Goal: Task Accomplishment & Management: Use online tool/utility

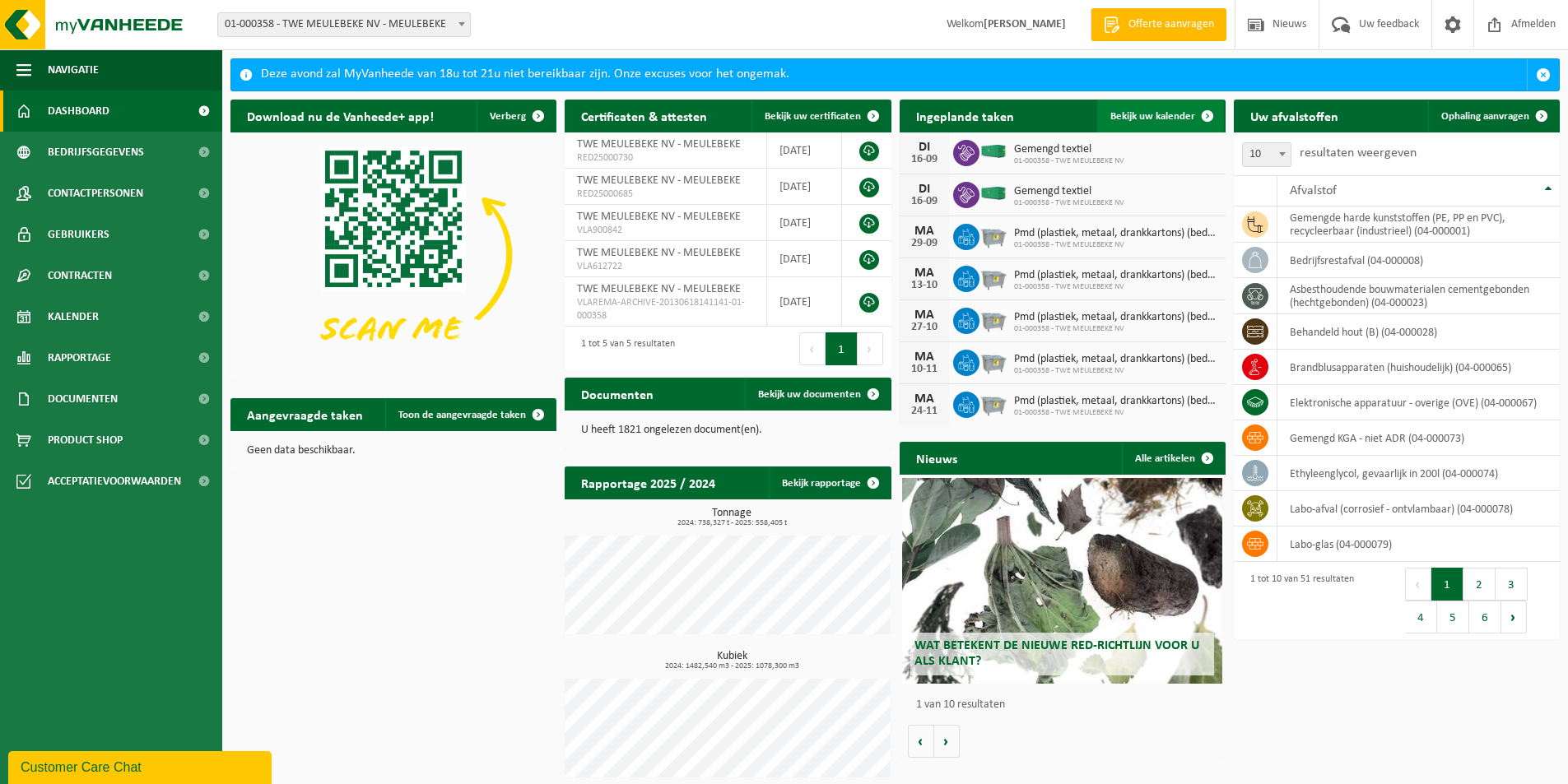
click at [1141, 113] on span "Bekijk uw kalender" at bounding box center [1153, 116] width 85 height 10
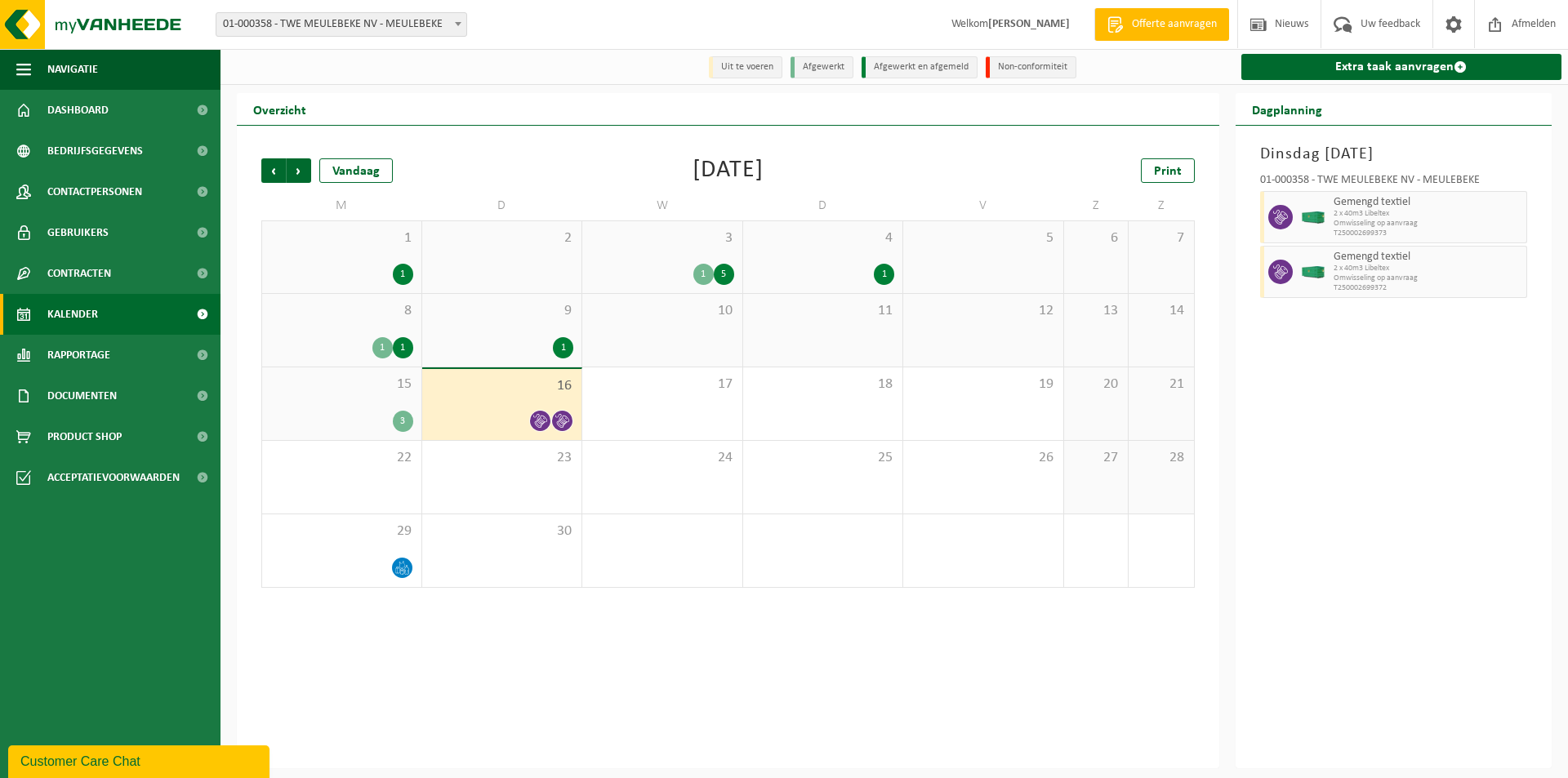
drag, startPoint x: 372, startPoint y: 392, endPoint x: 390, endPoint y: 412, distance: 26.9
click at [369, 393] on span "15" at bounding box center [342, 384] width 143 height 18
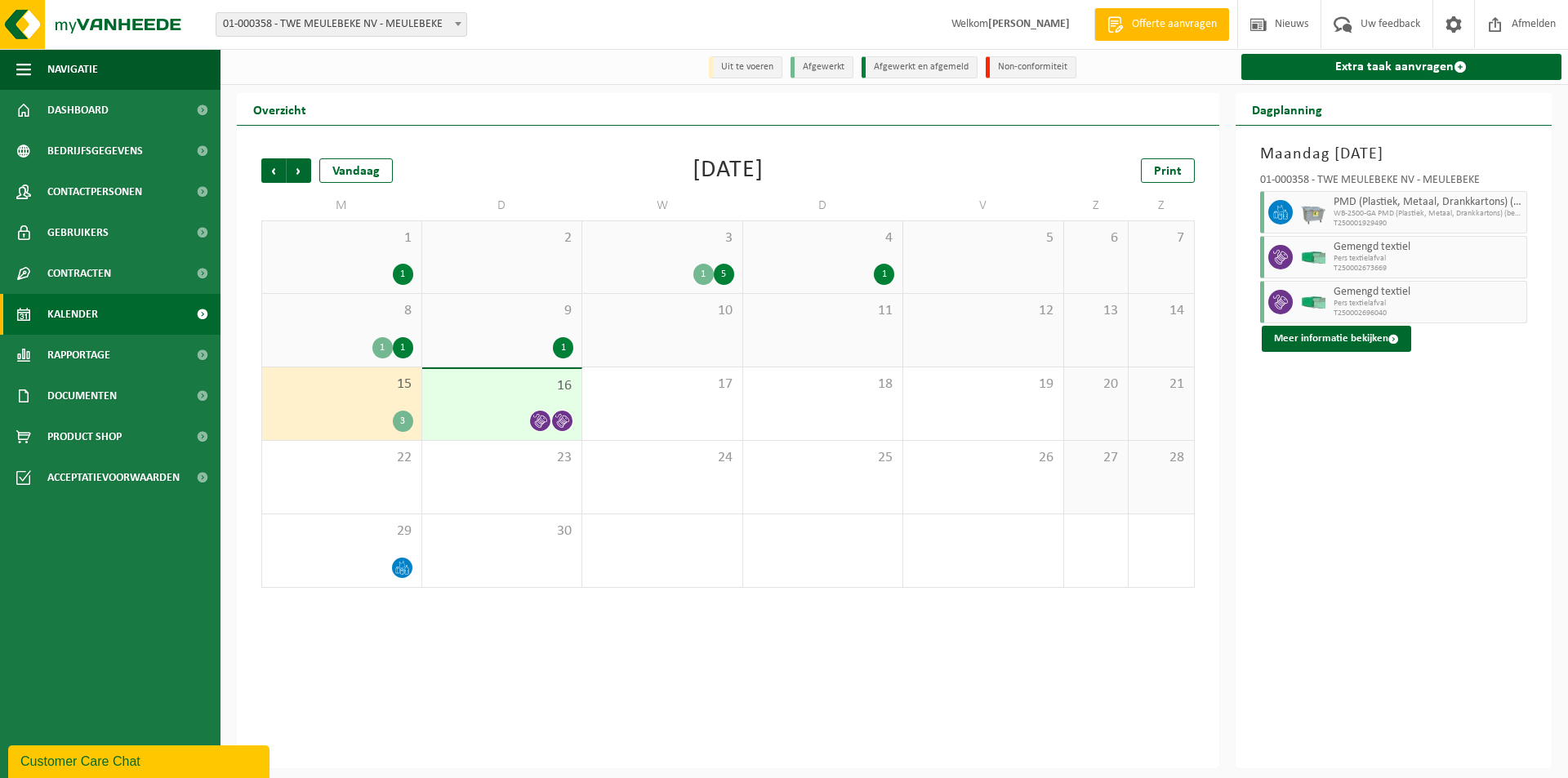
click at [482, 404] on div "16" at bounding box center [502, 404] width 160 height 71
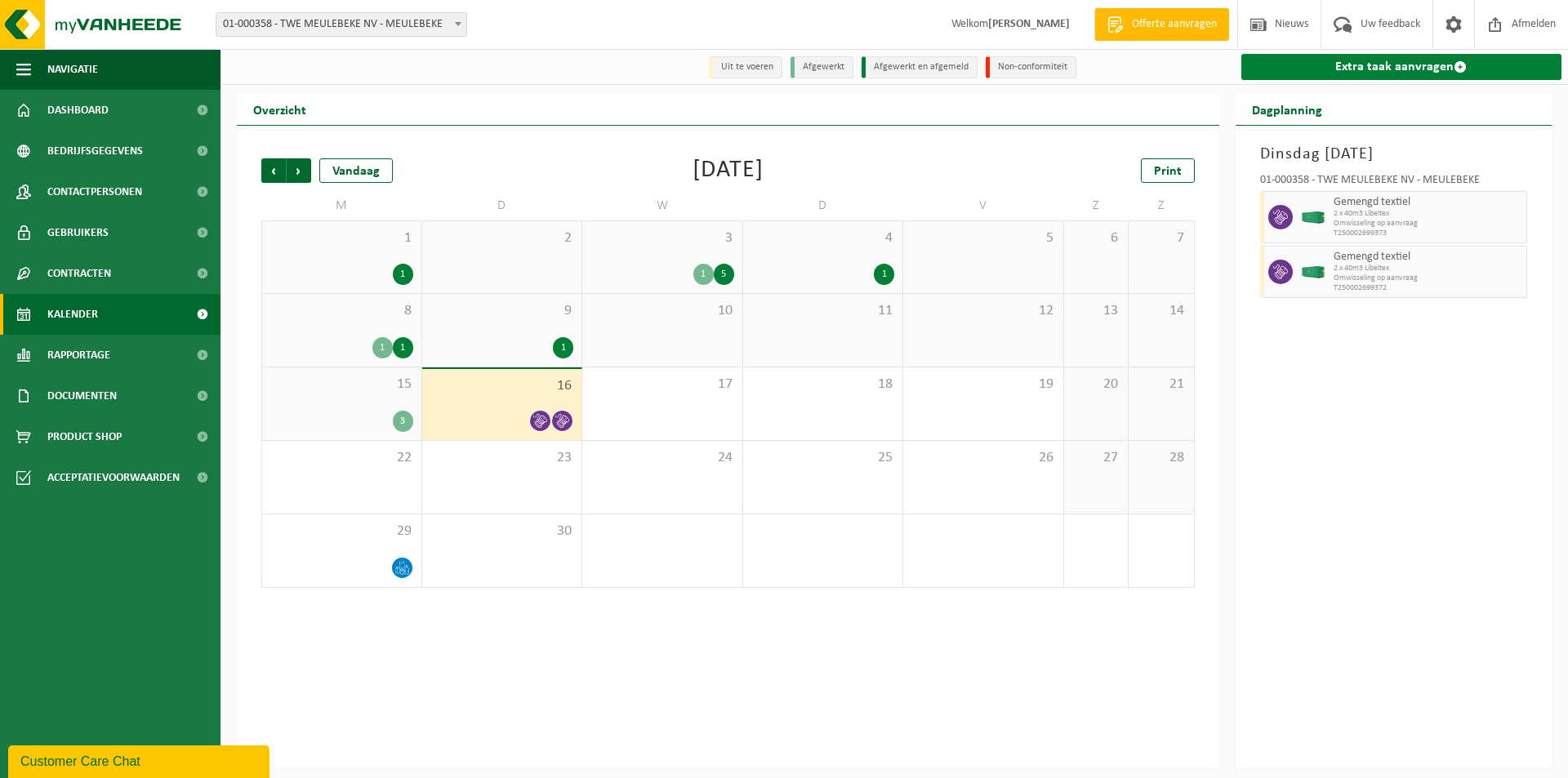
click at [1408, 67] on link "Extra taak aanvragen" at bounding box center [1402, 67] width 321 height 26
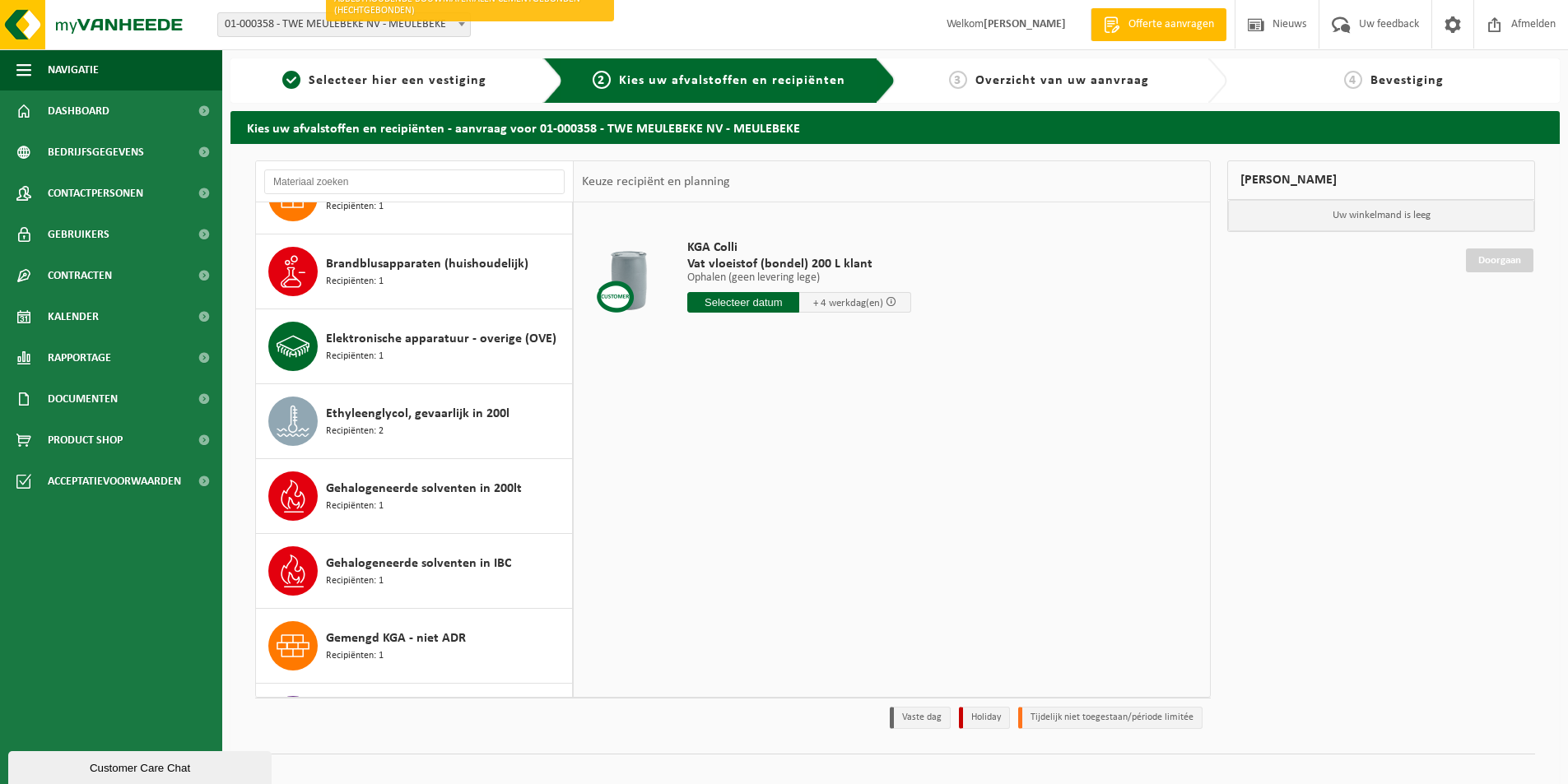
scroll to position [658, 0]
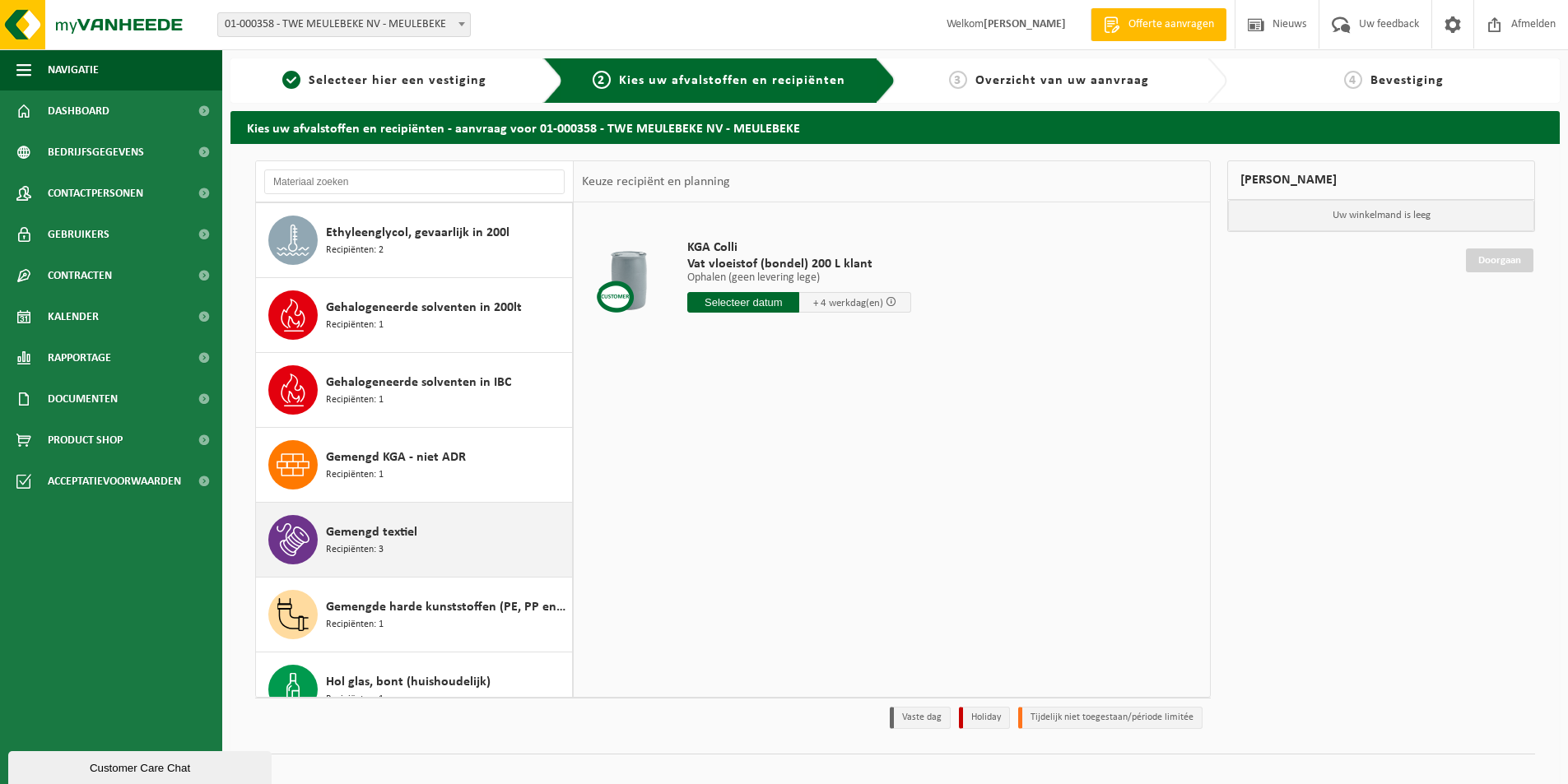
click at [357, 538] on span "Gemengd textiel" at bounding box center [372, 532] width 91 height 20
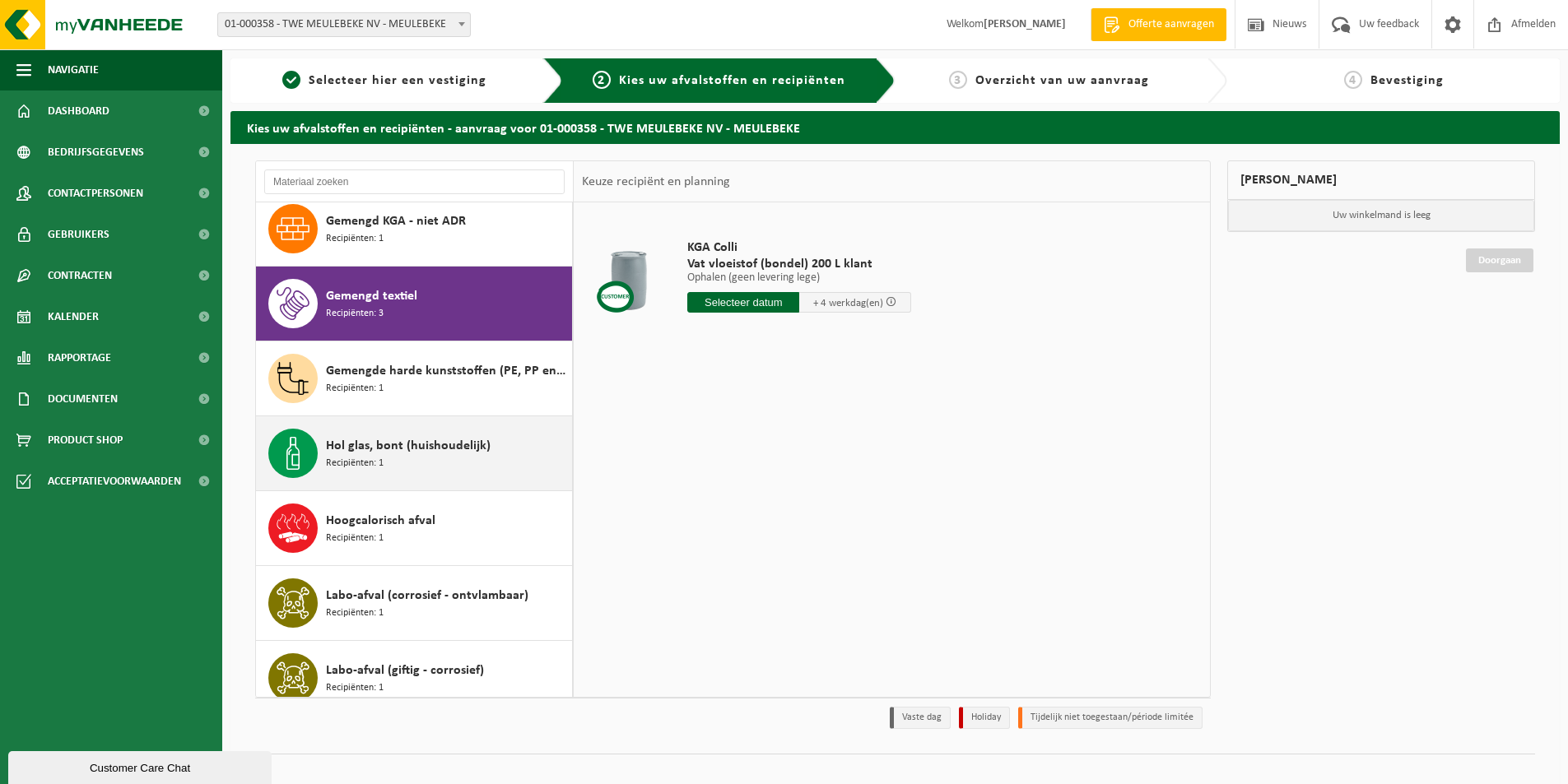
scroll to position [1124, 0]
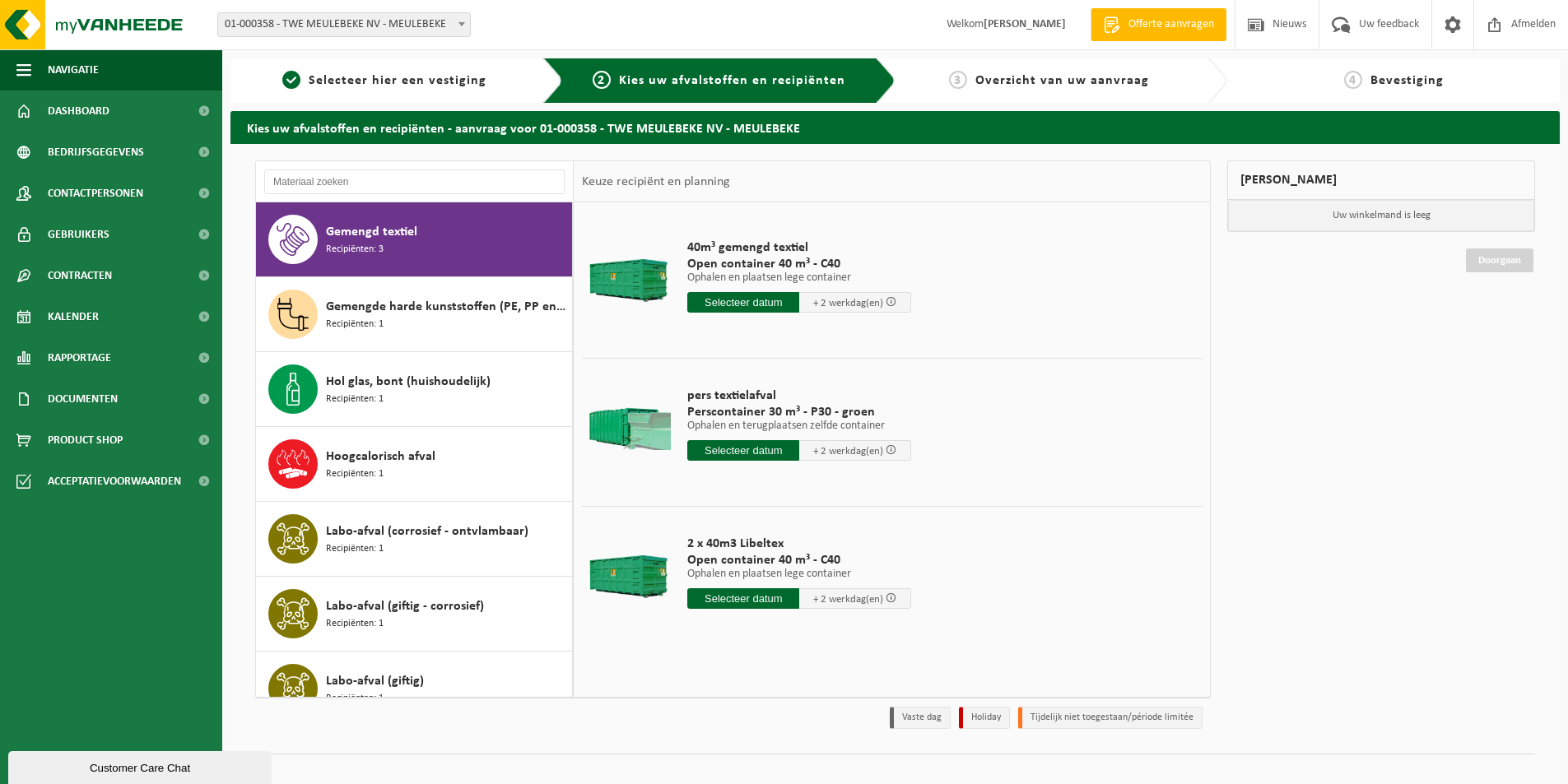
click at [741, 299] on input "text" at bounding box center [743, 303] width 112 height 21
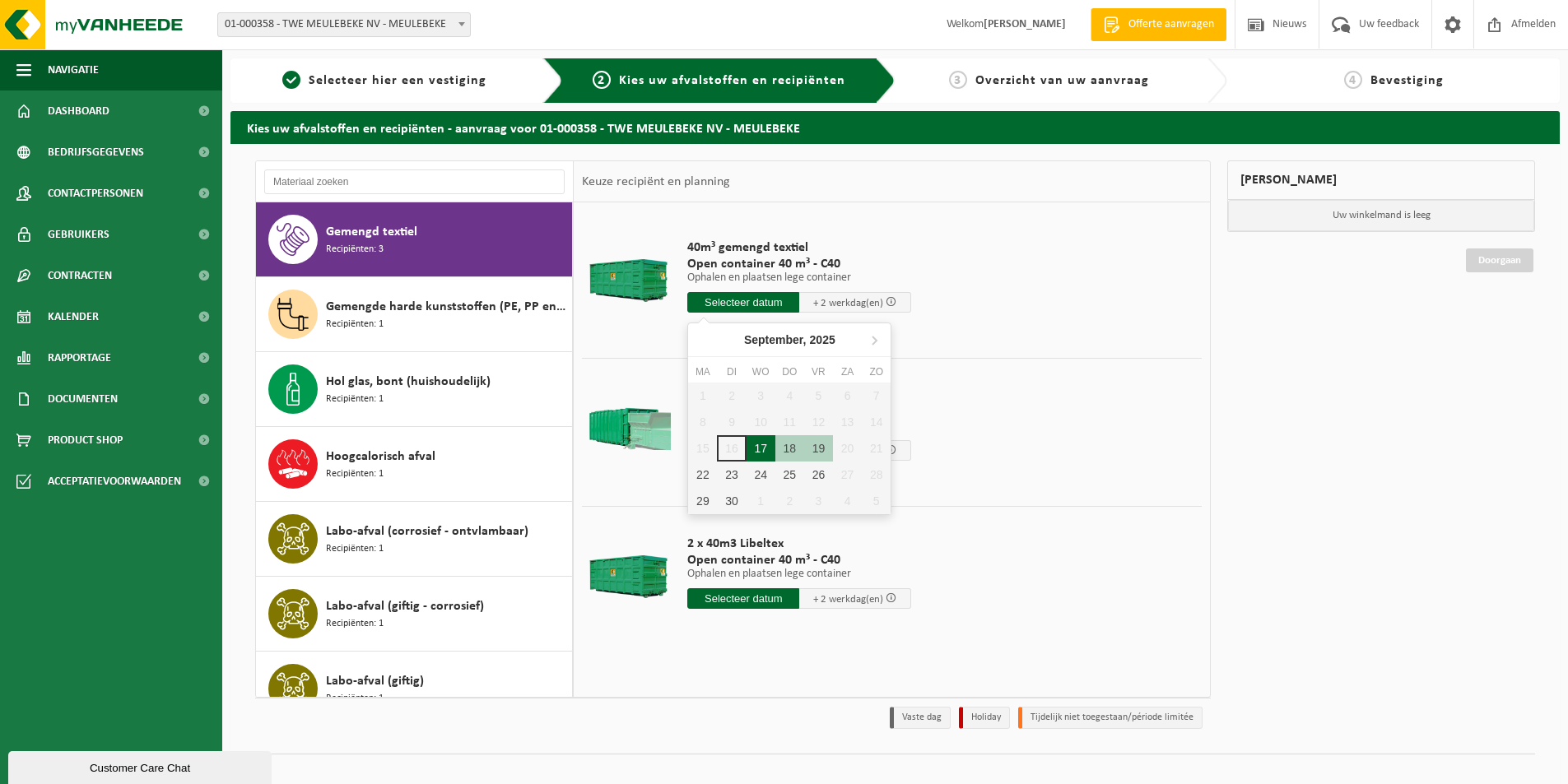
click at [759, 440] on div "17" at bounding box center [761, 448] width 29 height 27
type input "Van 2025-09-17"
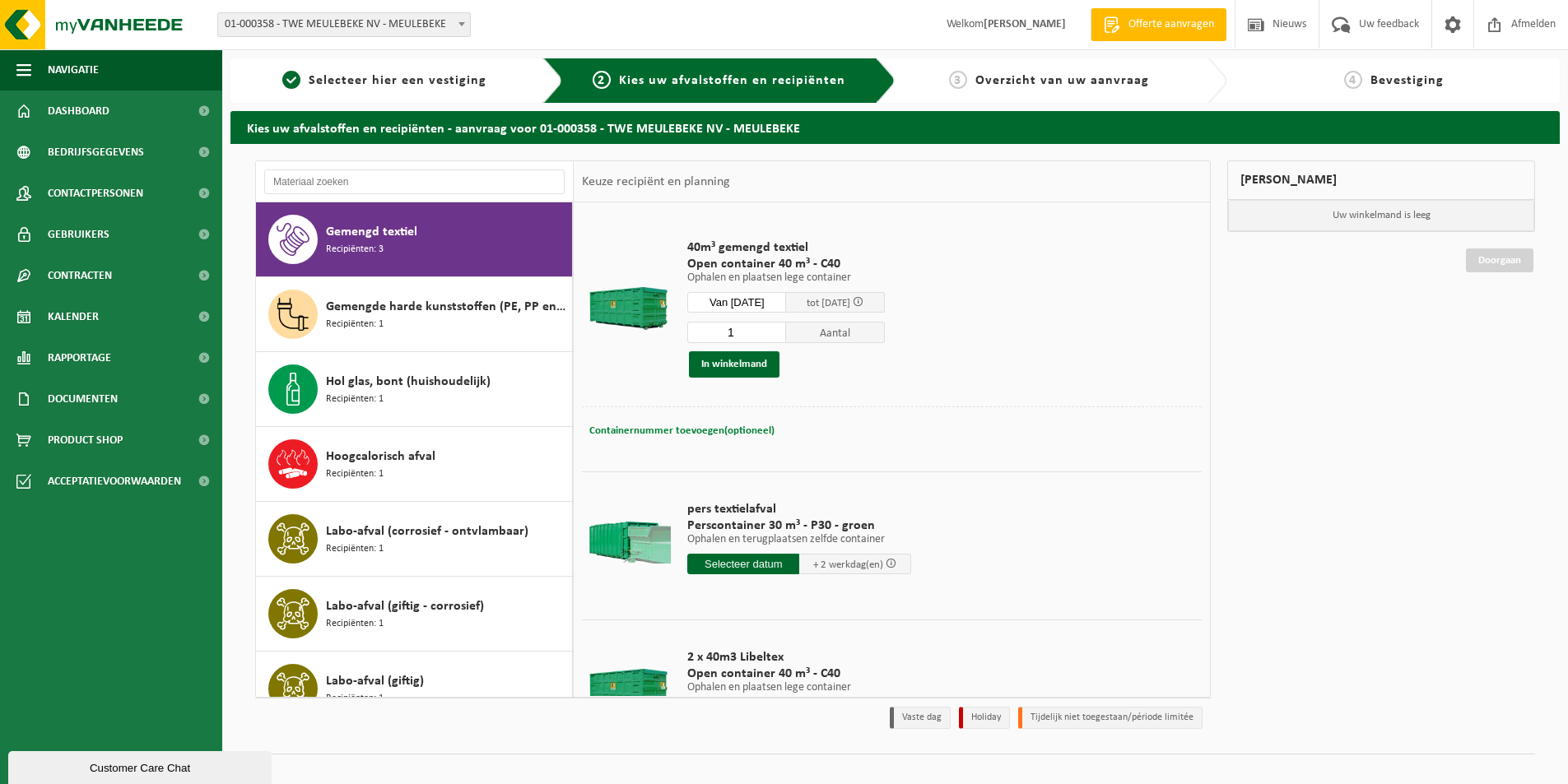
click at [698, 430] on span "Containernummer toevoegen(optioneel)" at bounding box center [681, 431] width 185 height 10
type input "Magazijn 6"
click at [753, 360] on button "In winkelmand" at bounding box center [734, 364] width 90 height 27
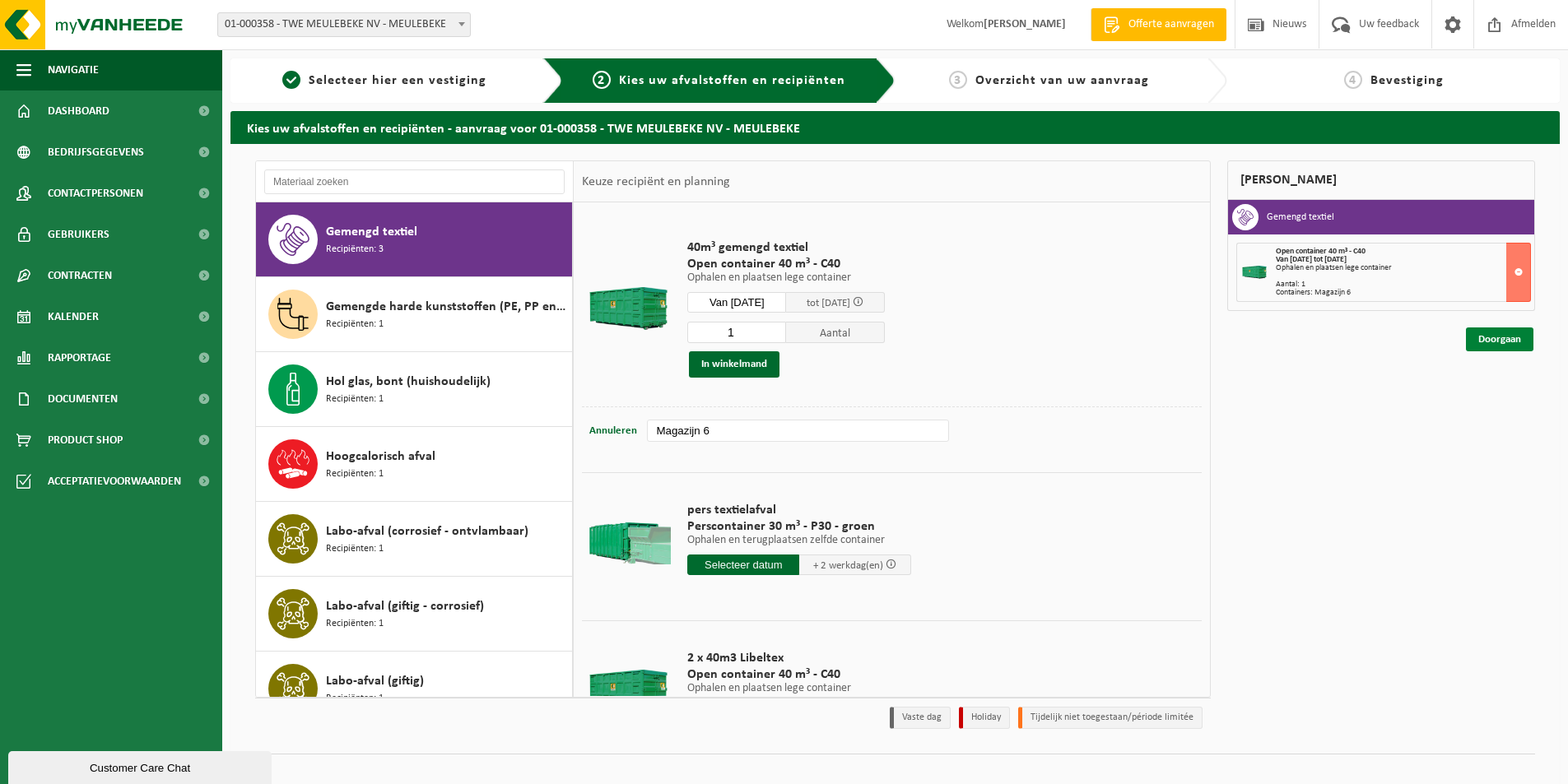
click at [1493, 342] on link "Doorgaan" at bounding box center [1500, 340] width 67 height 24
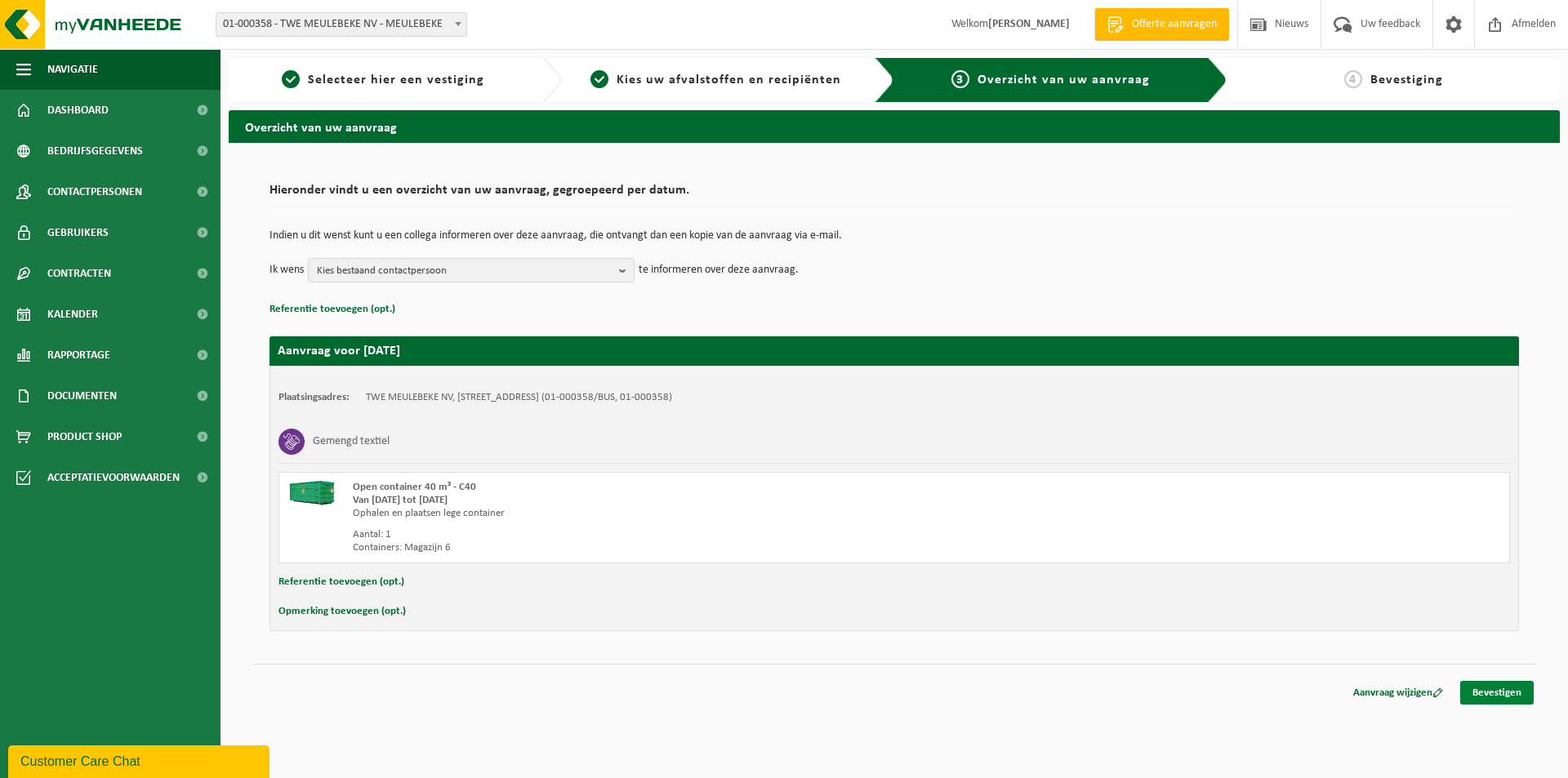
click at [1487, 694] on link "Bevestigen" at bounding box center [1496, 693] width 73 height 24
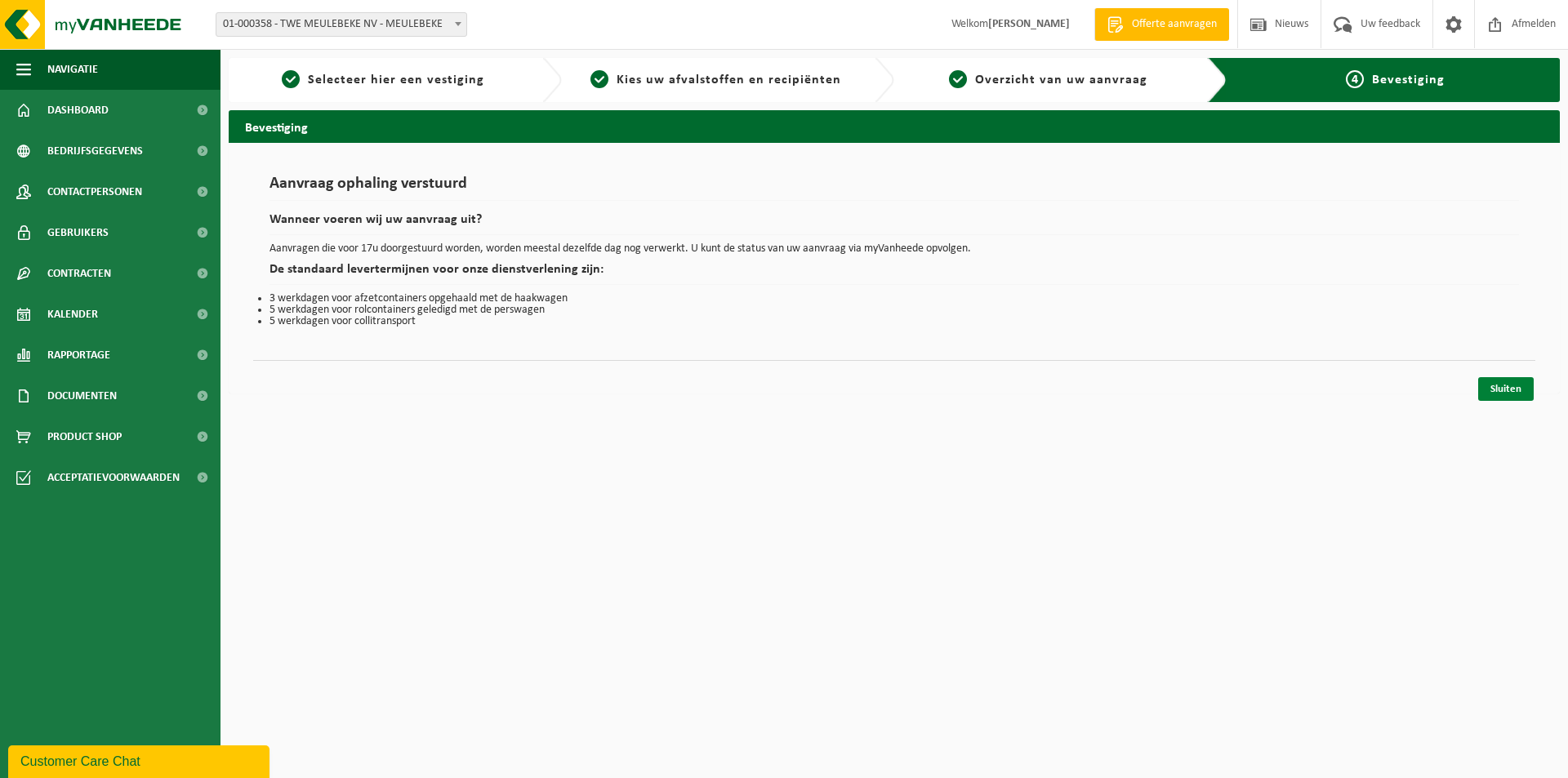
click at [1501, 391] on link "Sluiten" at bounding box center [1506, 389] width 55 height 24
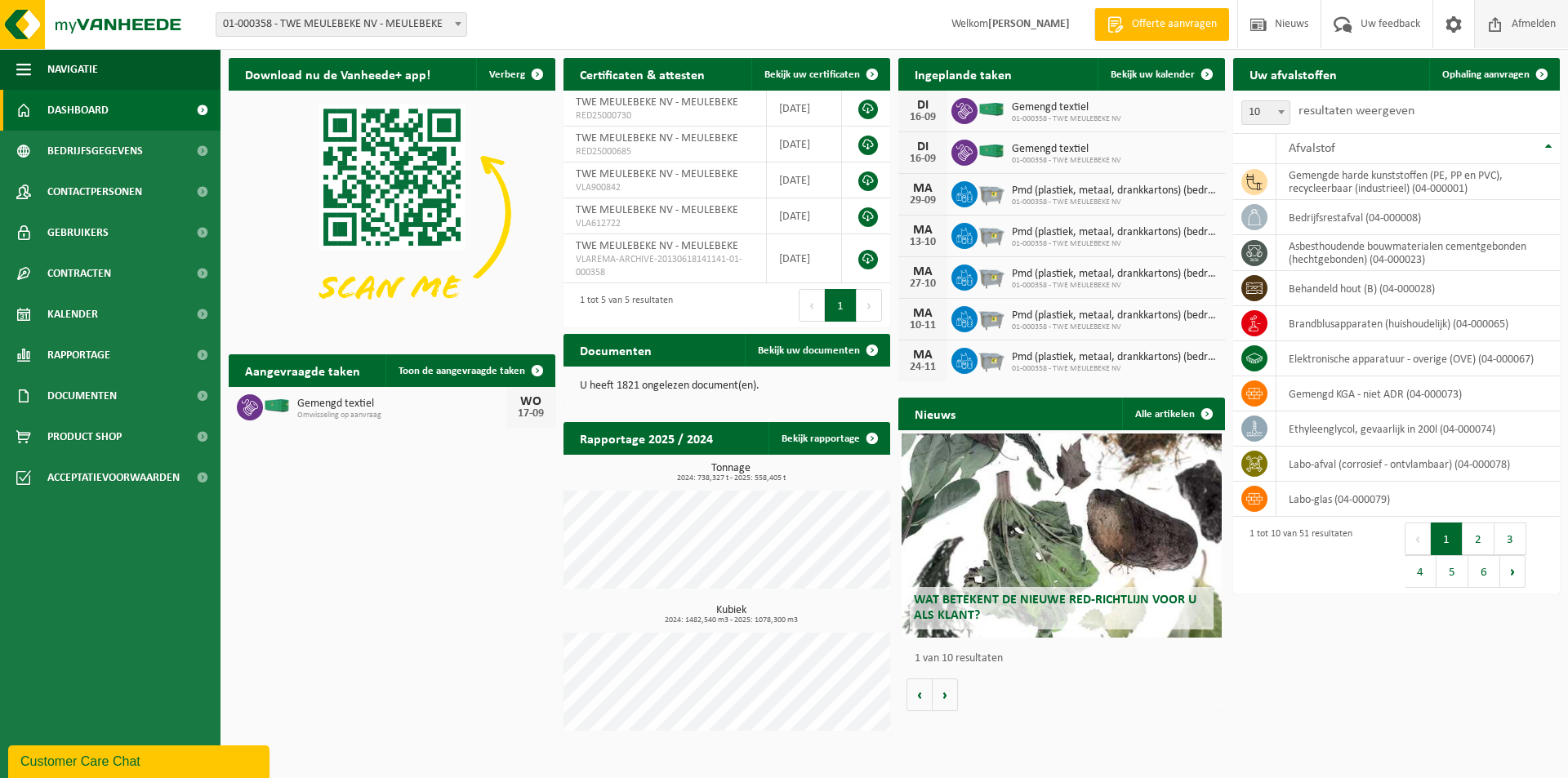
click at [1518, 19] on span "Afmelden" at bounding box center [1533, 24] width 52 height 48
